Goal: Obtain resource: Download file/media

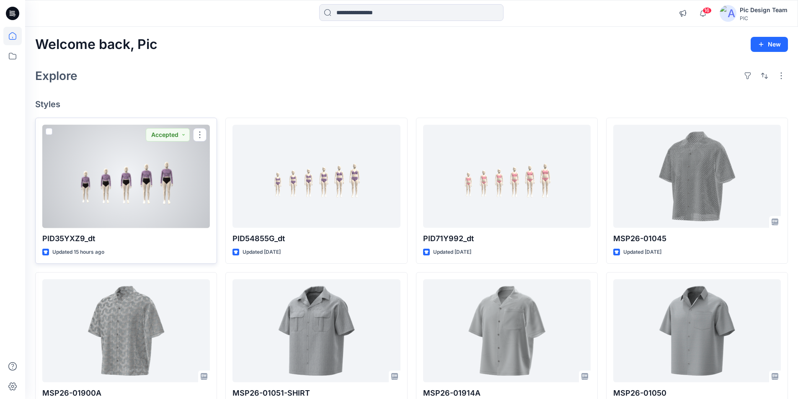
click at [141, 149] on div at bounding box center [126, 176] width 168 height 103
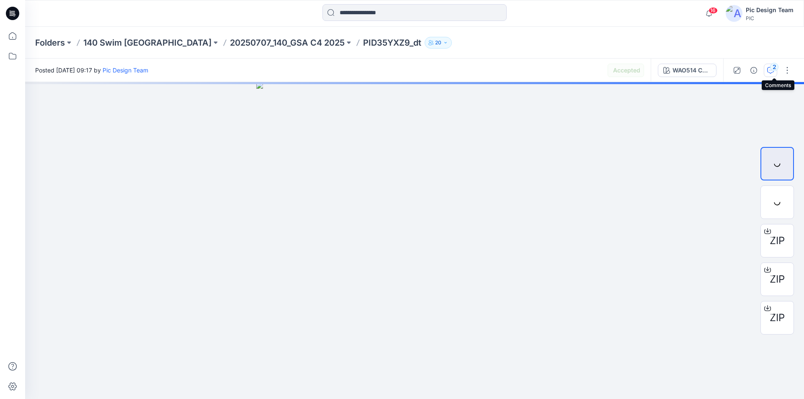
click at [774, 72] on icon "button" at bounding box center [770, 70] width 7 height 7
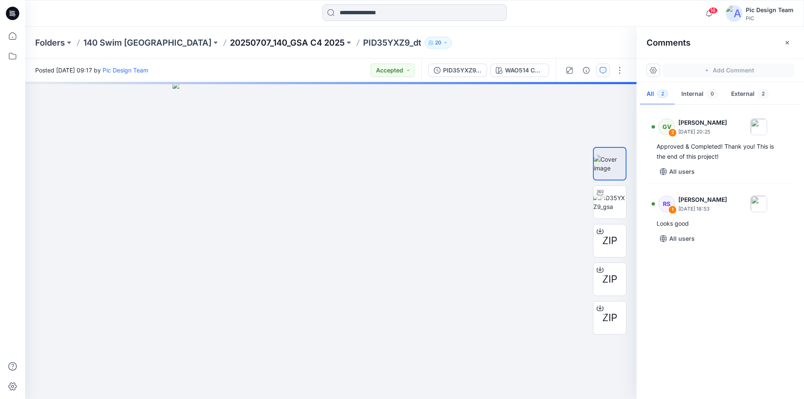
click at [241, 44] on p "20250707_140_GSA C4 2025" at bounding box center [287, 43] width 115 height 12
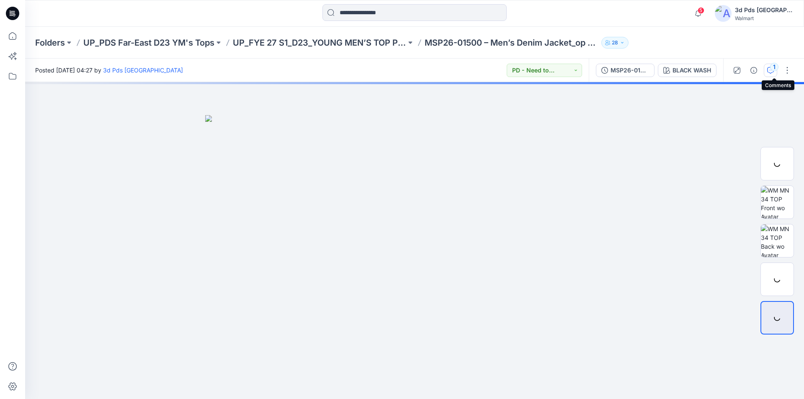
click at [774, 72] on icon "button" at bounding box center [770, 70] width 7 height 7
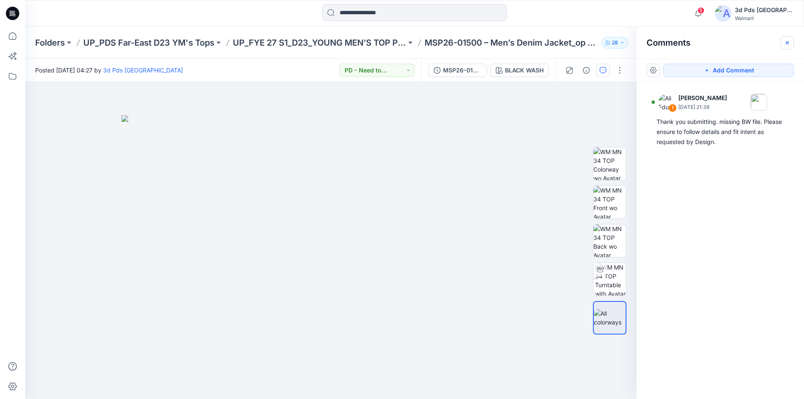
click at [788, 42] on icon "button" at bounding box center [787, 42] width 3 height 3
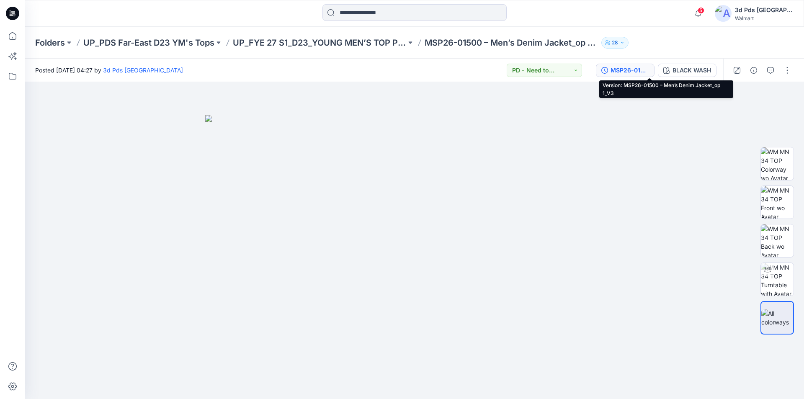
click at [649, 67] on div "MSP26-01500 – Men’s Denim Jacket_op 1_V3" at bounding box center [630, 70] width 39 height 9
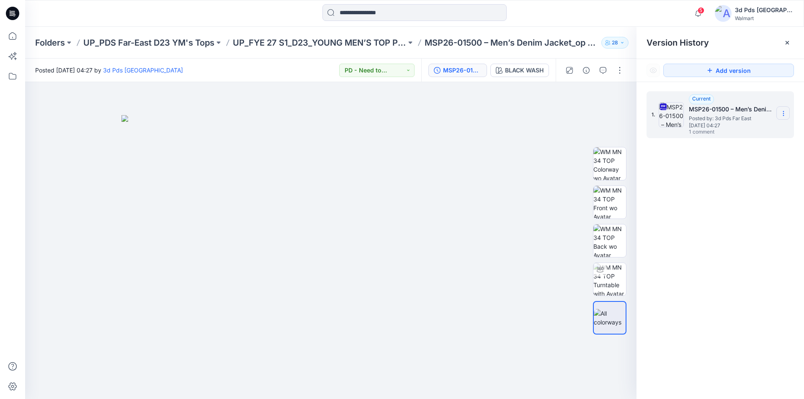
click at [784, 112] on icon at bounding box center [783, 113] width 7 height 7
click at [765, 128] on span "Download Source BW File" at bounding box center [741, 130] width 70 height 10
click at [374, 44] on p "UP_FYE 27 S1_D23_YOUNG MEN’S TOP PDS/[GEOGRAPHIC_DATA]" at bounding box center [319, 43] width 173 height 12
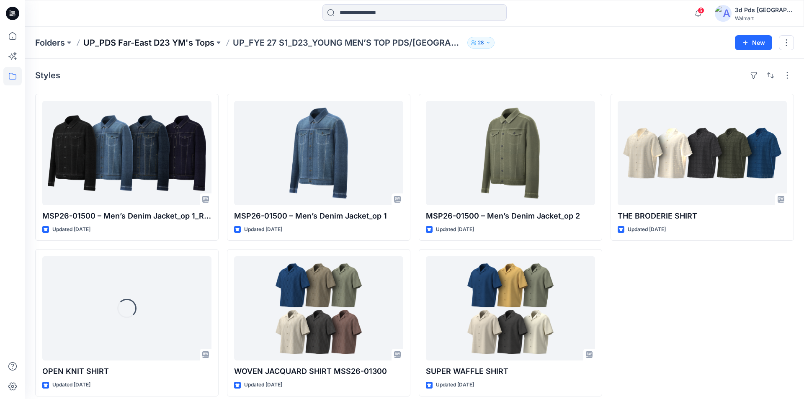
click at [173, 42] on p "UP_PDS Far-East D23 YM's Tops" at bounding box center [148, 43] width 131 height 12
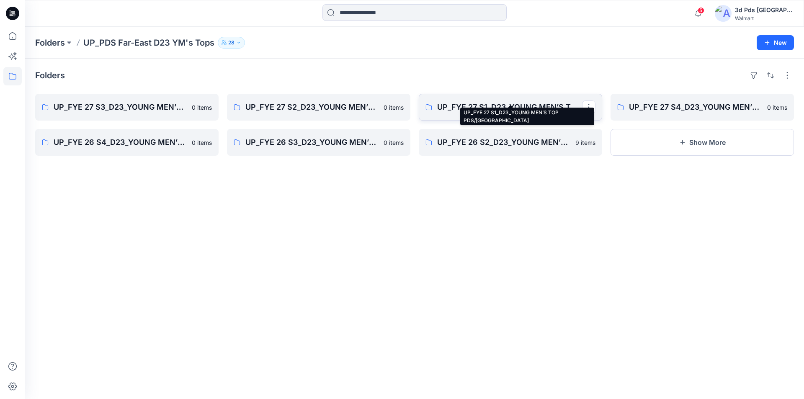
click at [509, 101] on p "UP_FYE 27 S1_D23_YOUNG MEN’S TOP PDS/[GEOGRAPHIC_DATA]" at bounding box center [509, 107] width 145 height 12
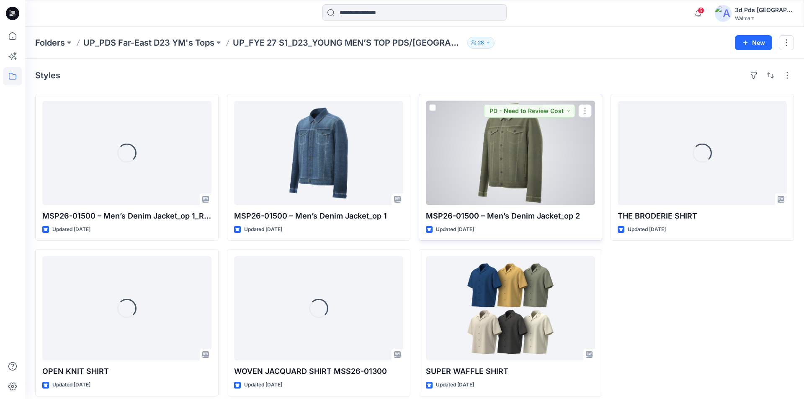
click at [513, 146] on div at bounding box center [510, 153] width 169 height 104
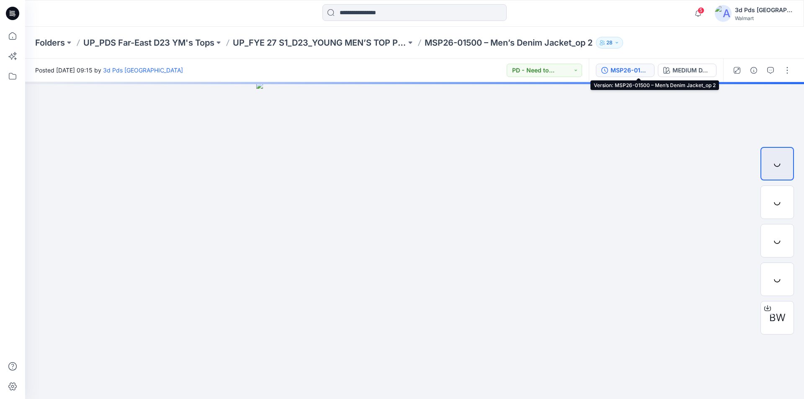
click at [649, 70] on div "MSP26-01500 – Men’s Denim Jacket_op 2" at bounding box center [630, 70] width 39 height 9
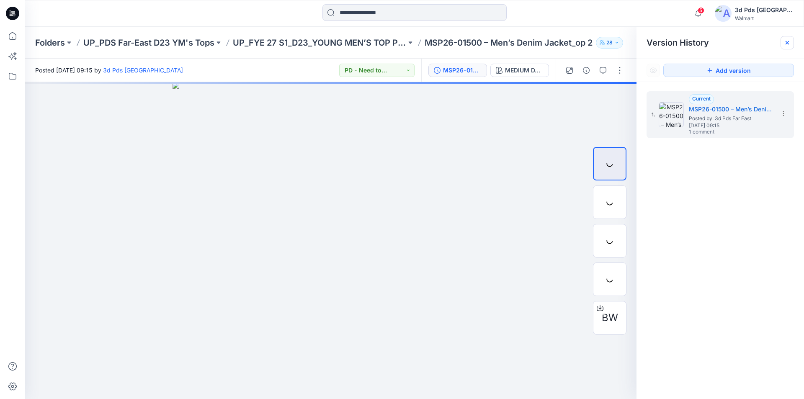
click at [786, 42] on icon at bounding box center [787, 42] width 7 height 7
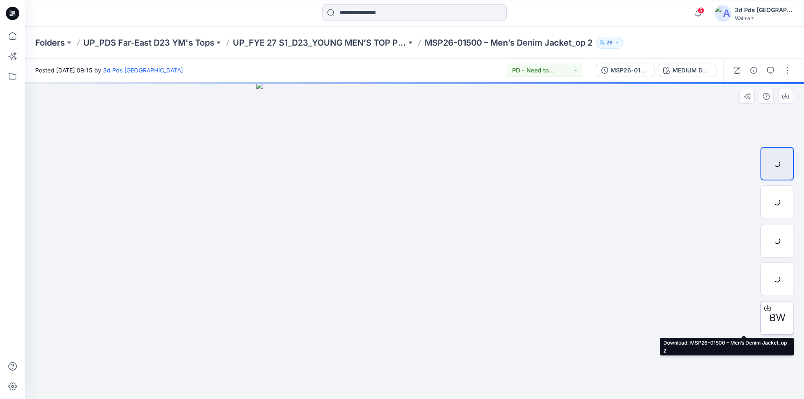
click at [770, 309] on icon at bounding box center [768, 308] width 7 height 7
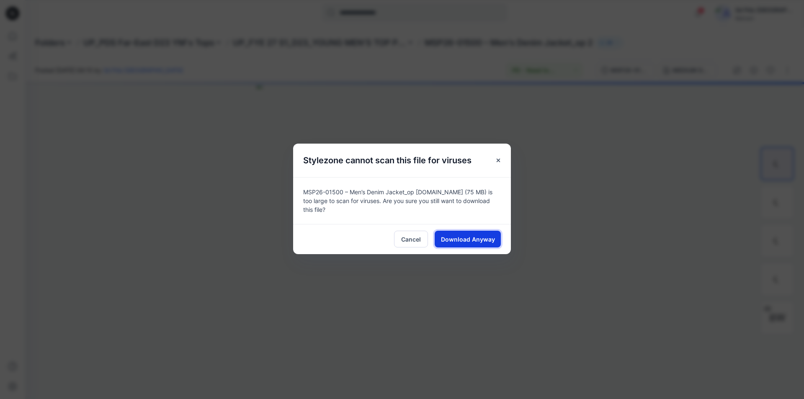
click at [468, 235] on span "Download Anyway" at bounding box center [468, 239] width 54 height 9
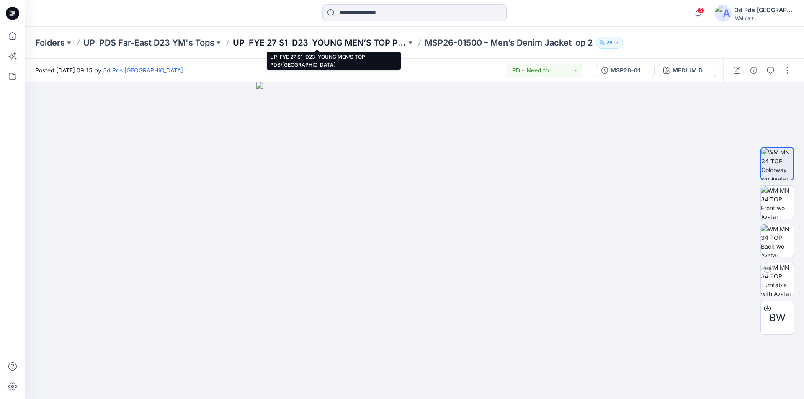
click at [303, 41] on p "UP_FYE 27 S1_D23_YOUNG MEN’S TOP PDS/[GEOGRAPHIC_DATA]" at bounding box center [319, 43] width 173 height 12
